Goal: Task Accomplishment & Management: Use online tool/utility

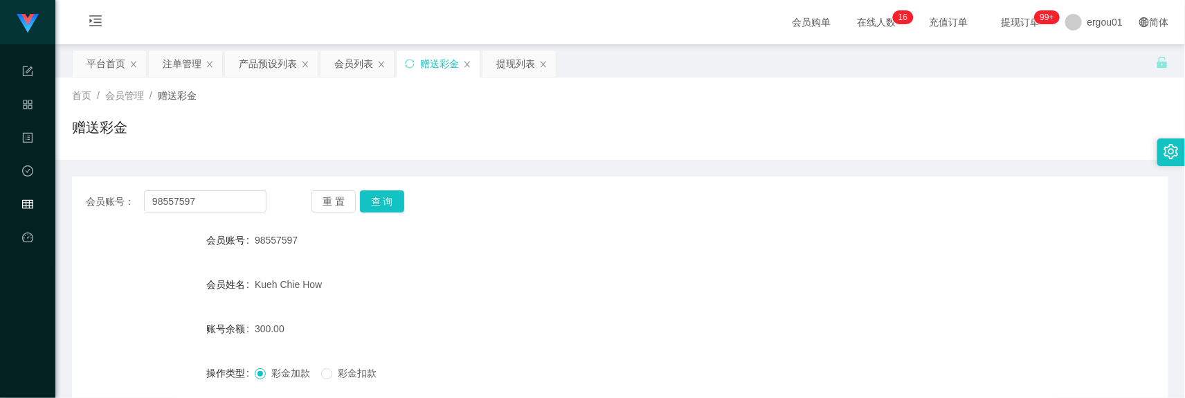
scroll to position [172, 0]
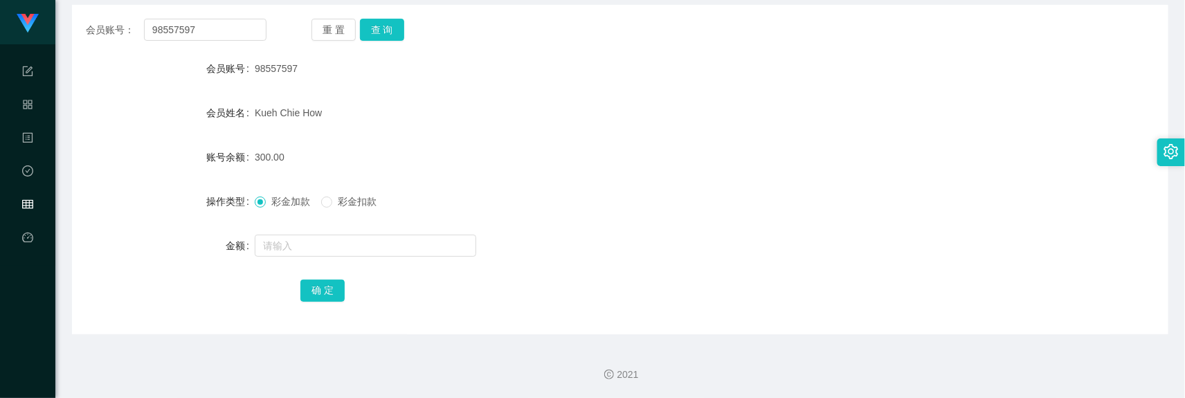
drag, startPoint x: 890, startPoint y: 129, endPoint x: 876, endPoint y: 120, distance: 16.9
click at [876, 120] on form "会员账号 98557597 会员姓名 [PERSON_NAME] How 账号余额 300.00 操作类型 彩金加款 彩金扣款 金额 确 定" at bounding box center [620, 179] width 1097 height 249
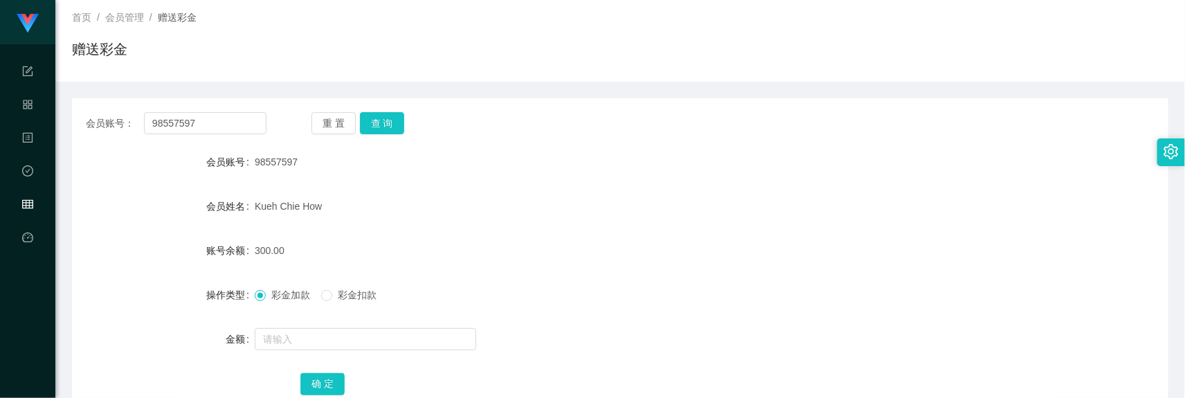
scroll to position [0, 0]
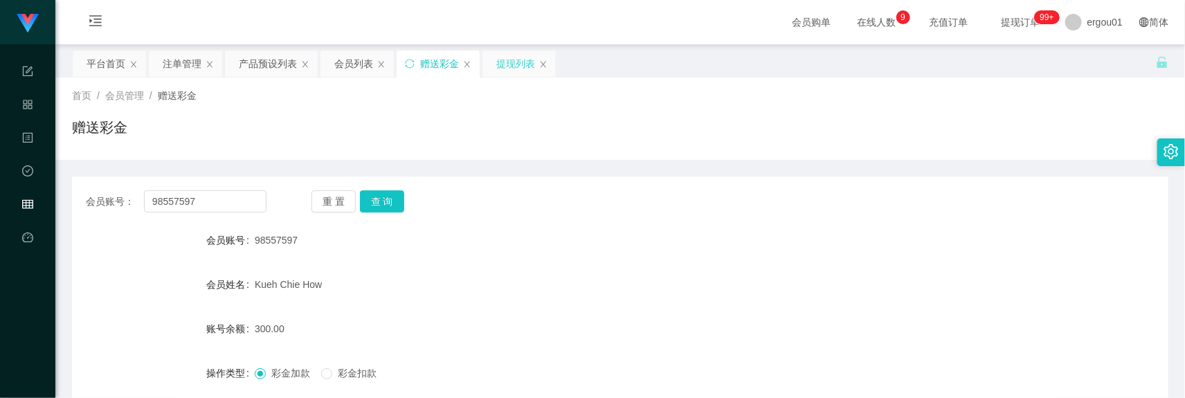
click at [521, 61] on div "提现列表" at bounding box center [515, 64] width 39 height 26
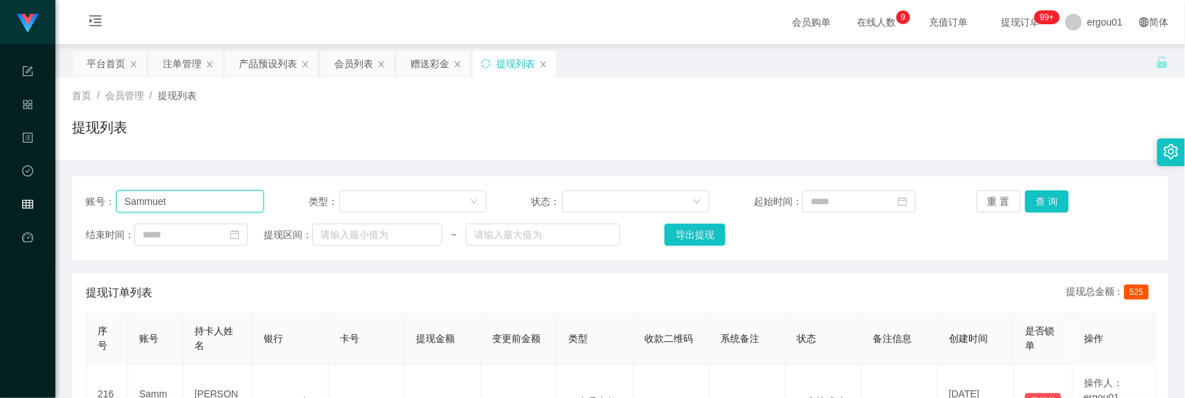
click at [199, 201] on input "Sammuet" at bounding box center [189, 201] width 147 height 22
paste input "OCBC Kueh Chie How 98557597 150"
click at [209, 202] on input "OCBC Kueh Chie How 98557597 150" at bounding box center [189, 201] width 147 height 22
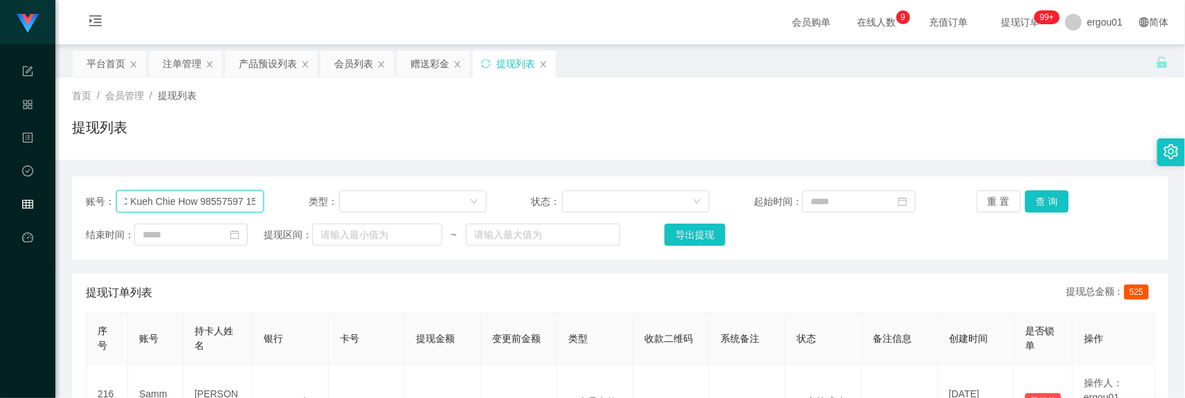
type input "OCBC Kueh Chie How 150"
paste input "98557597"
click at [1037, 209] on button "查 询" at bounding box center [1047, 201] width 44 height 22
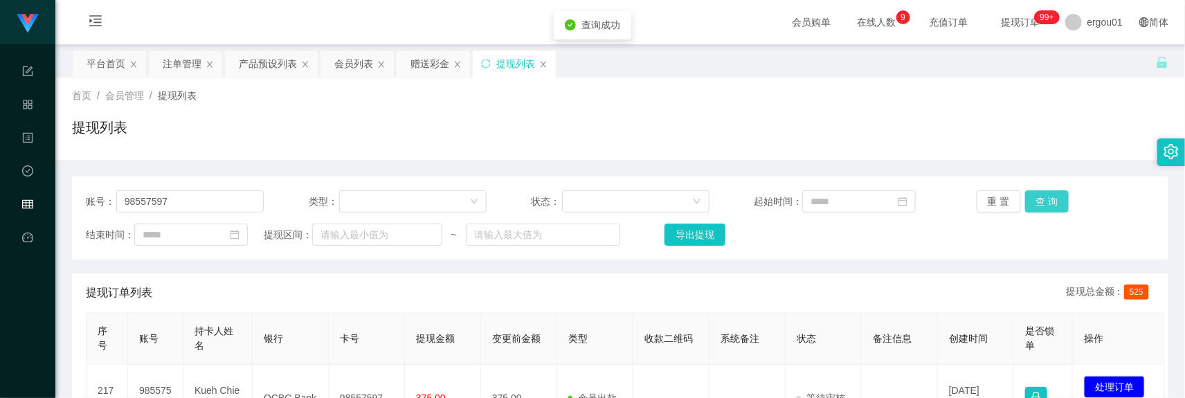
scroll to position [87, 0]
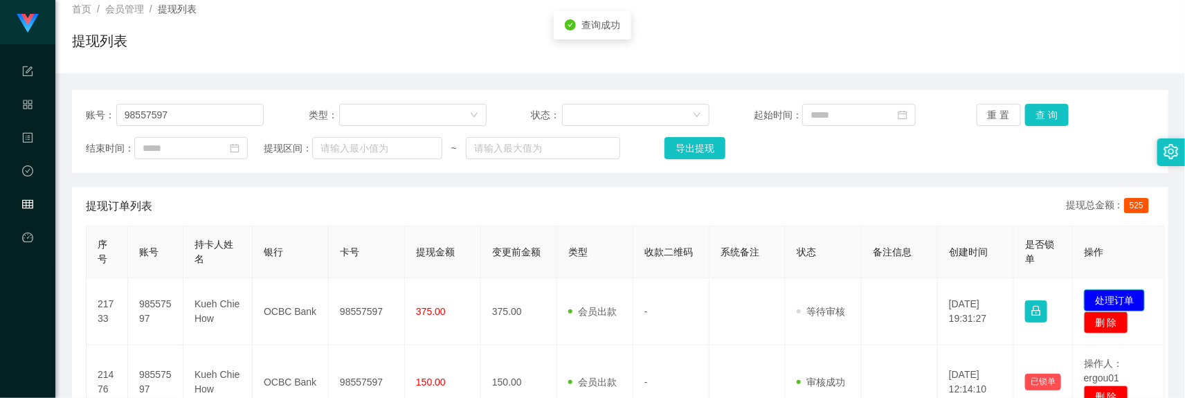
click at [1112, 303] on button "处理订单" at bounding box center [1114, 300] width 61 height 22
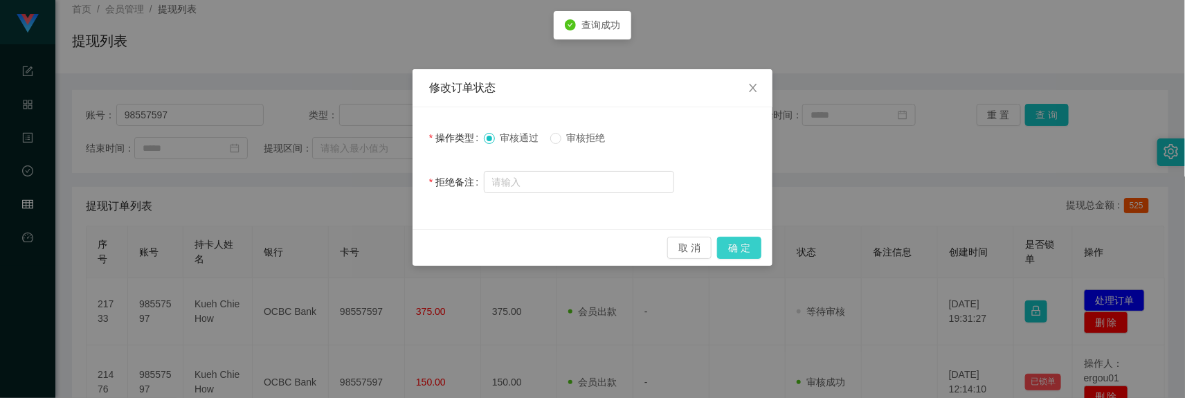
click at [729, 239] on button "确 定" at bounding box center [739, 248] width 44 height 22
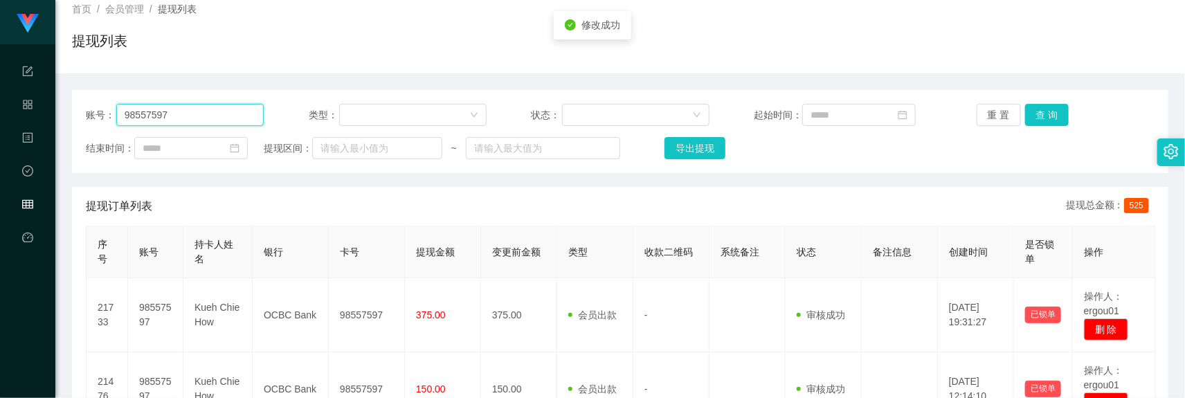
click at [191, 111] on input "98557597" at bounding box center [189, 115] width 147 height 22
paste input "yydudu"
click at [1039, 111] on button "查 询" at bounding box center [1047, 115] width 44 height 22
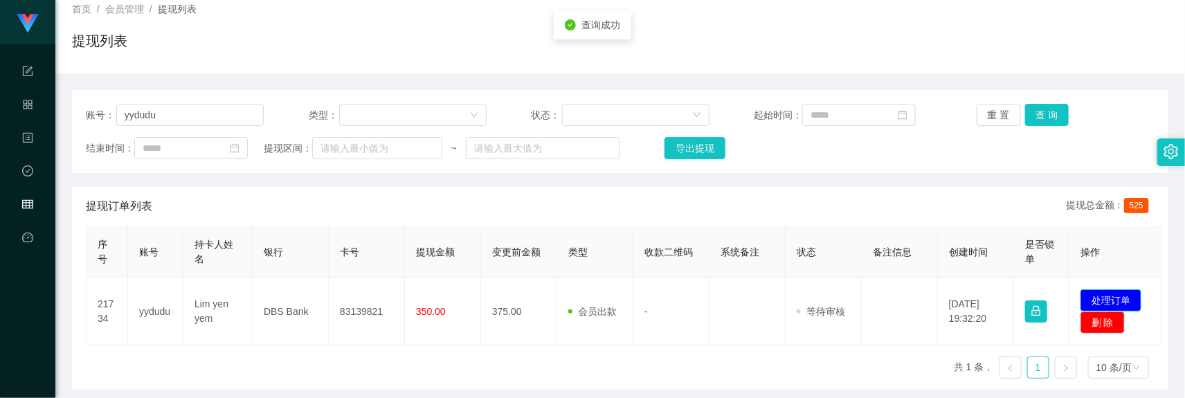
click at [1108, 302] on button "处理订单" at bounding box center [1111, 300] width 61 height 22
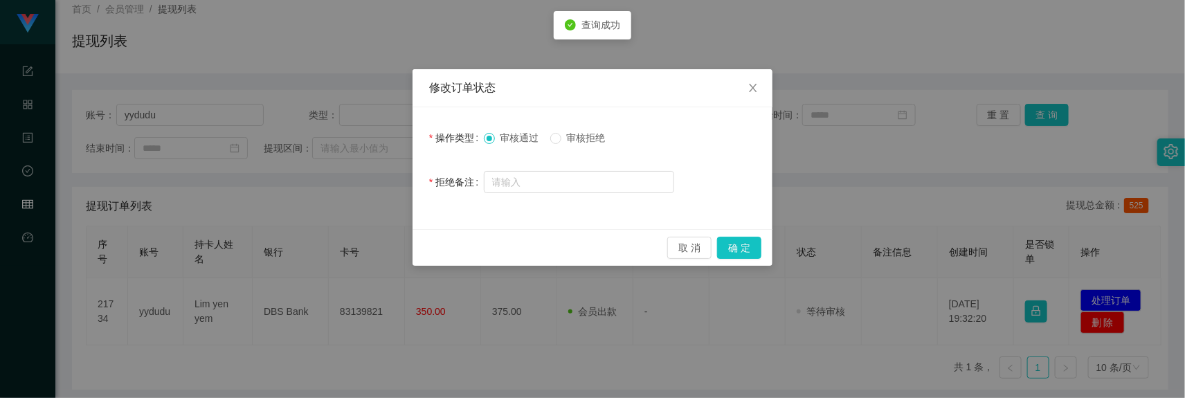
click at [1109, 302] on div "修改订单状态 操作类型 审核通过 审核拒绝 拒绝备注 取 消 确 定" at bounding box center [592, 199] width 1185 height 398
click at [741, 255] on button "确 定" at bounding box center [739, 248] width 44 height 22
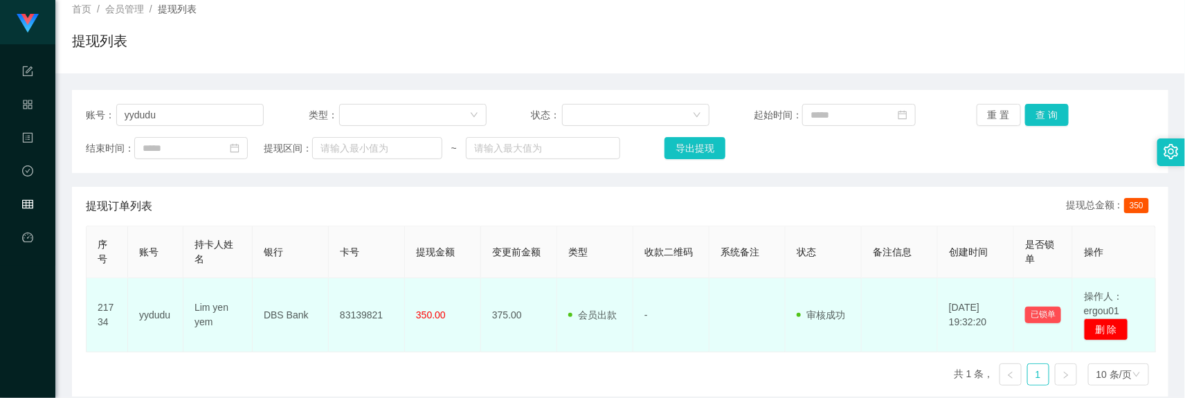
click at [471, 341] on td "350.00" at bounding box center [443, 315] width 76 height 74
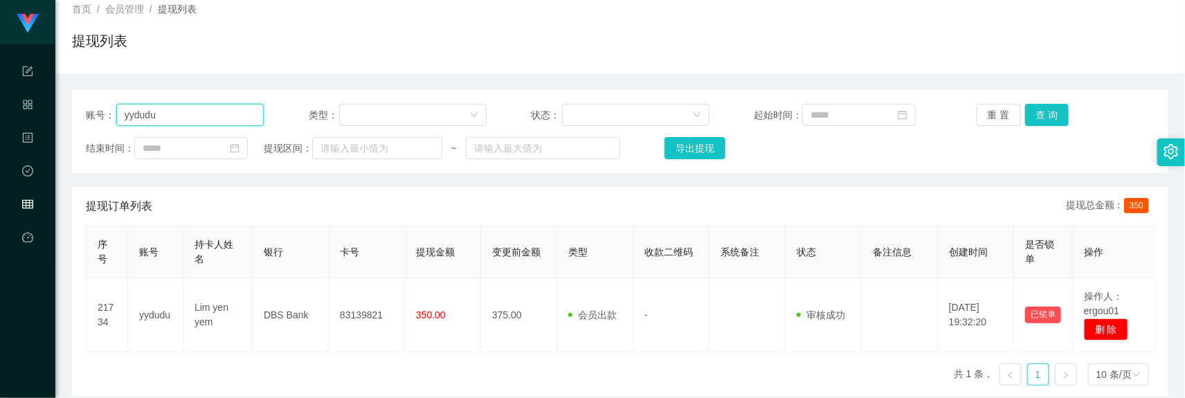
click at [194, 119] on input "yydudu" at bounding box center [189, 115] width 147 height 22
paste input "90662822"
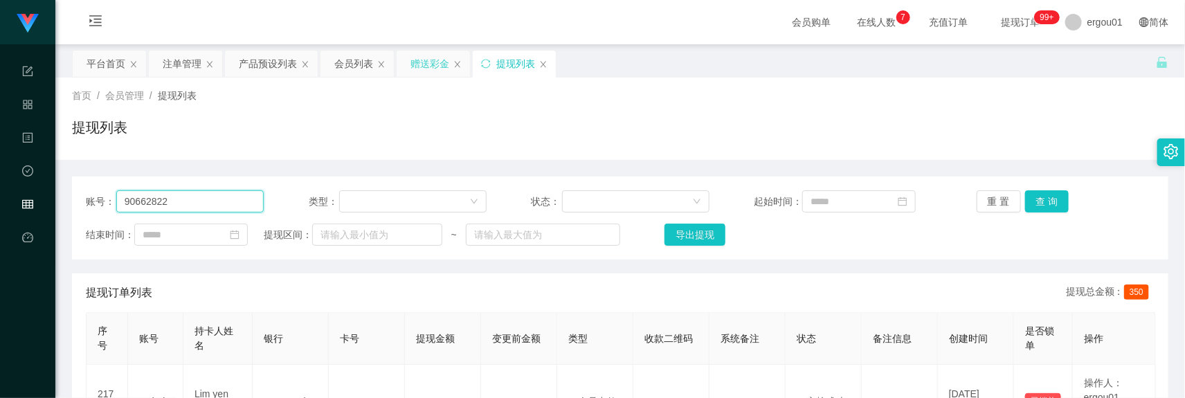
type input "90662822"
click at [422, 69] on div "赠送彩金" at bounding box center [430, 64] width 39 height 26
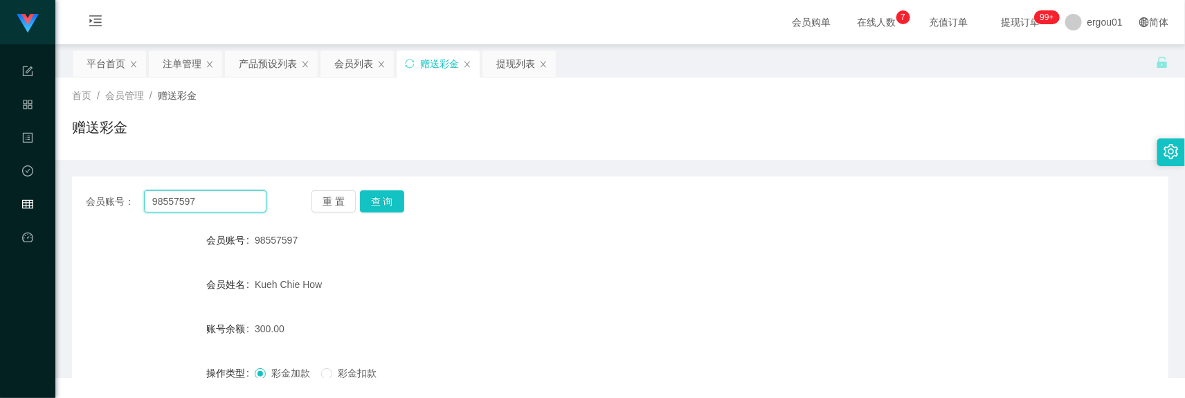
click at [233, 195] on input "98557597" at bounding box center [205, 201] width 123 height 22
paste input "0662822"
type input "90662822"
click at [382, 201] on button "查 询" at bounding box center [382, 201] width 44 height 22
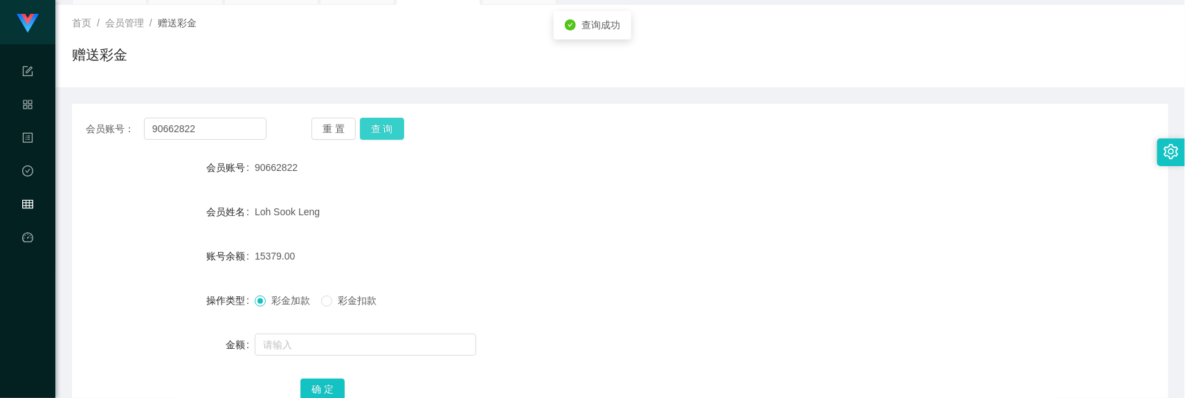
scroll to position [172, 0]
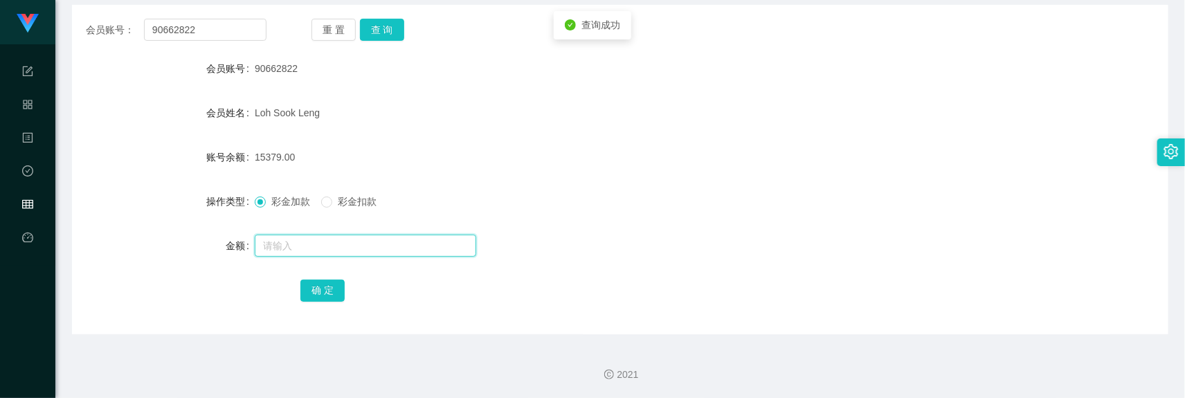
click at [289, 239] on input "text" at bounding box center [366, 246] width 222 height 22
type input "176"
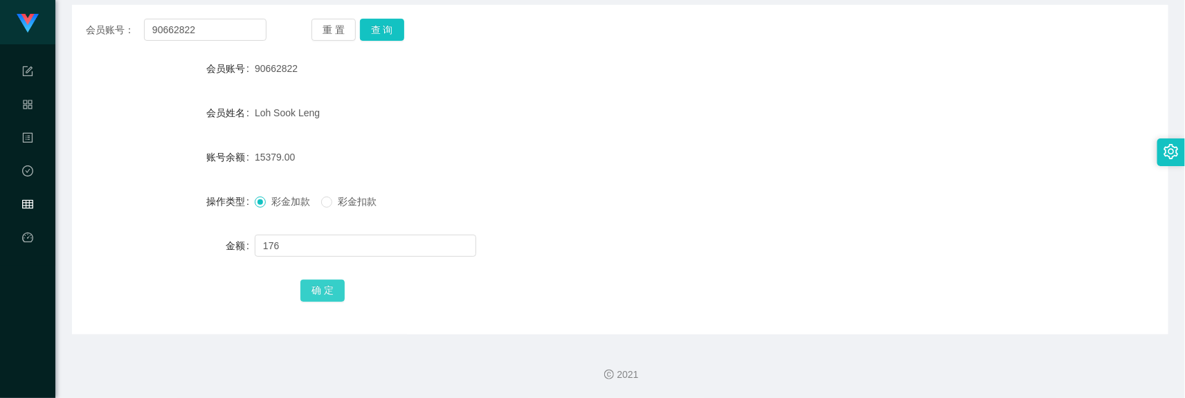
click at [319, 298] on button "确 定" at bounding box center [322, 291] width 44 height 22
click at [229, 14] on div "会员账号： 90662822 重 置 查 询 会员账号 90662822 会员姓名 [PERSON_NAME] 账号余额 15555.00 操作类型 彩金加款…" at bounding box center [620, 170] width 1097 height 330
click at [226, 28] on input "90662822" at bounding box center [205, 30] width 123 height 22
paste input "WS286278"
type input "WS286278"
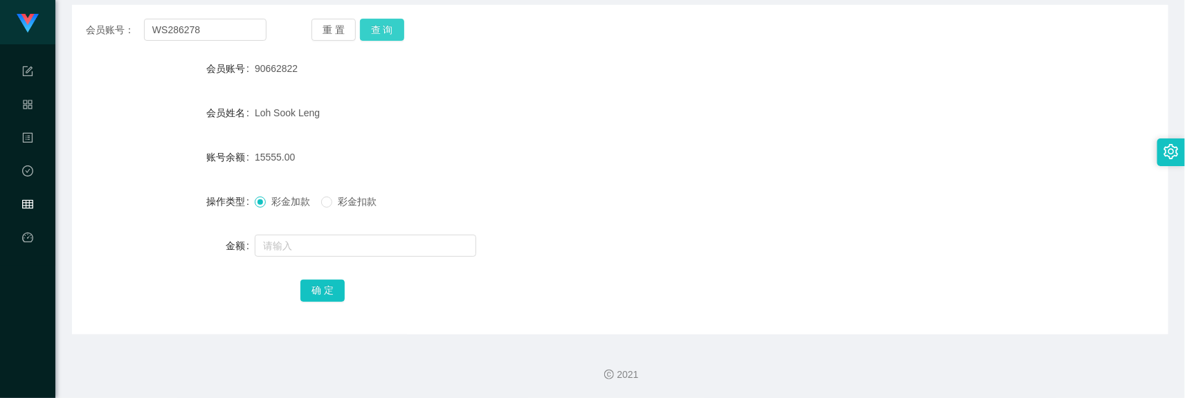
click at [374, 32] on button "查 询" at bounding box center [382, 30] width 44 height 22
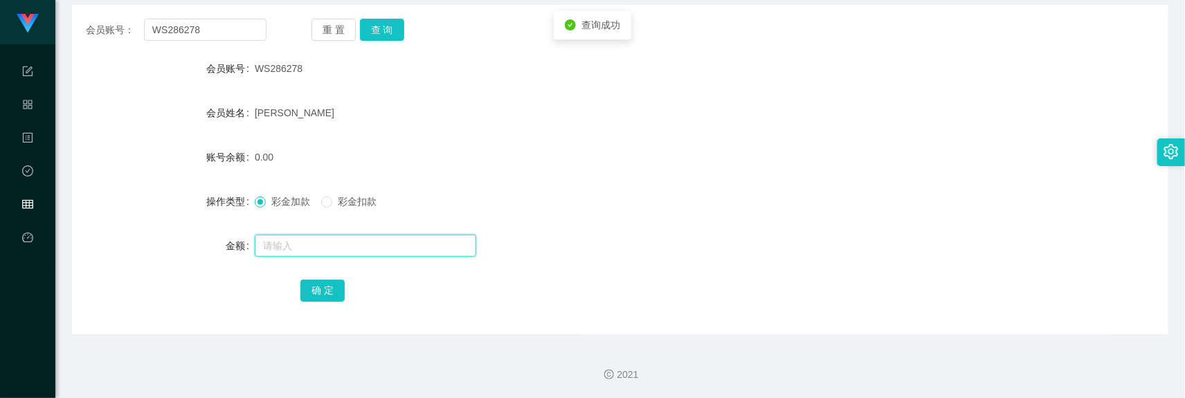
click at [305, 237] on input "text" at bounding box center [366, 246] width 222 height 22
type input "300"
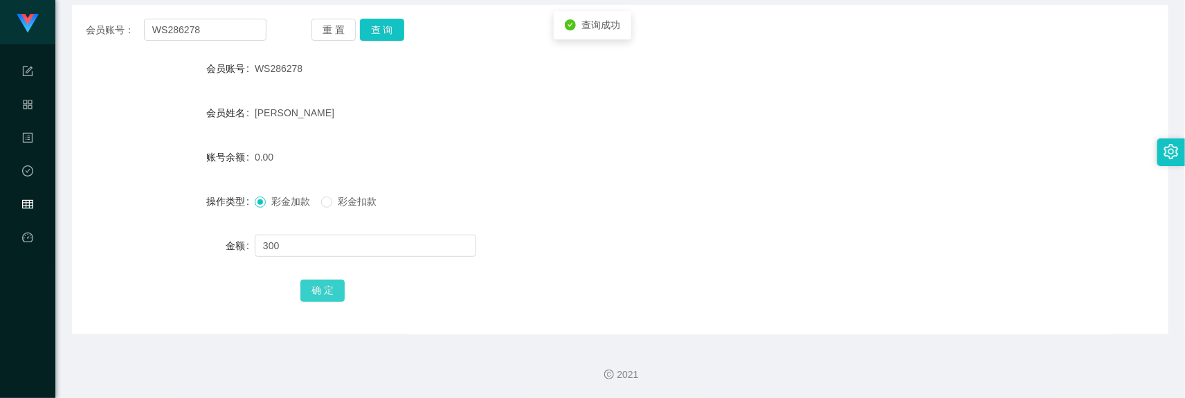
click at [336, 284] on button "确 定" at bounding box center [322, 291] width 44 height 22
click at [776, 109] on div "[PERSON_NAME]" at bounding box center [575, 113] width 640 height 28
drag, startPoint x: 989, startPoint y: 256, endPoint x: 991, endPoint y: 227, distance: 29.2
click at [988, 256] on div "金额" at bounding box center [620, 246] width 1097 height 28
